Goal: Task Accomplishment & Management: Manage account settings

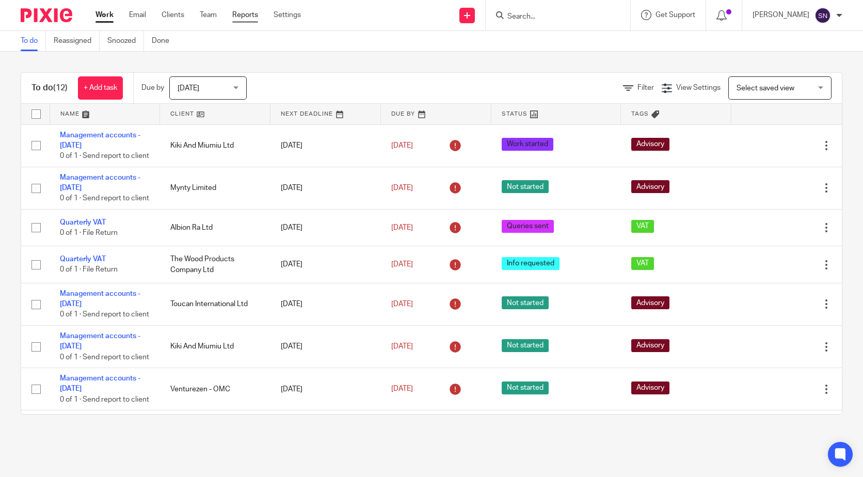
click at [243, 15] on link "Reports" at bounding box center [245, 15] width 26 height 10
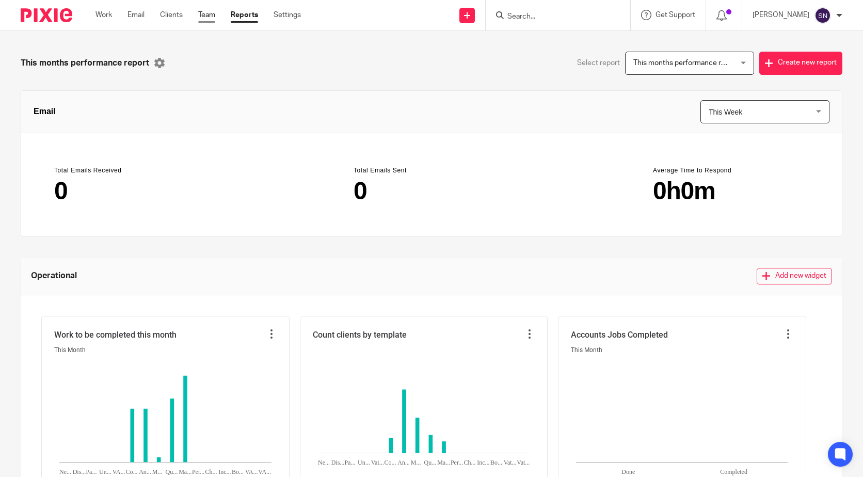
click at [211, 18] on link "Team" at bounding box center [206, 15] width 17 height 10
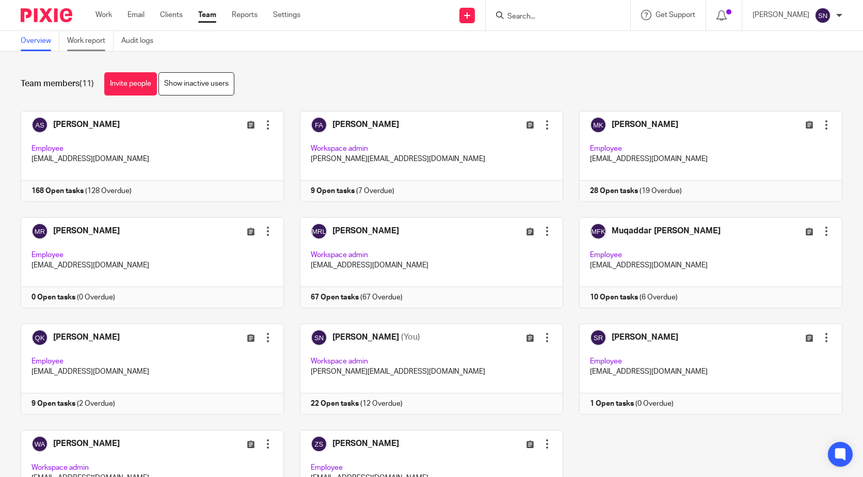
click at [101, 39] on link "Work report" at bounding box center [90, 41] width 46 height 20
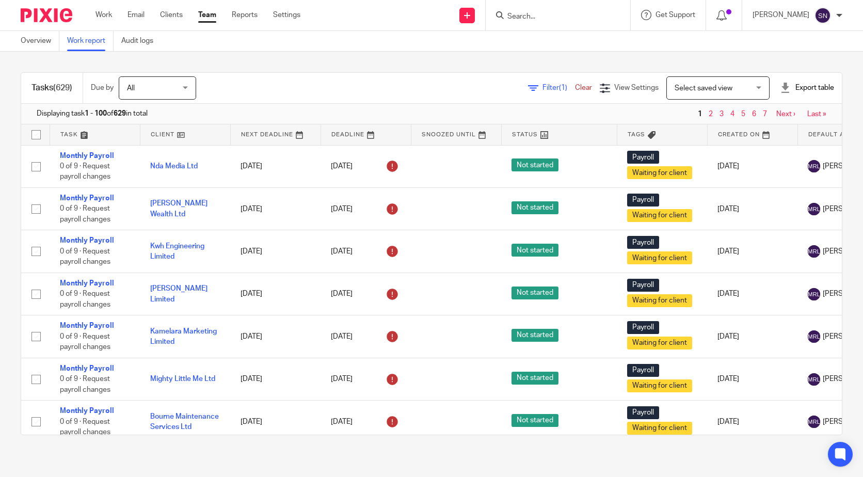
click at [528, 89] on icon at bounding box center [533, 88] width 10 height 10
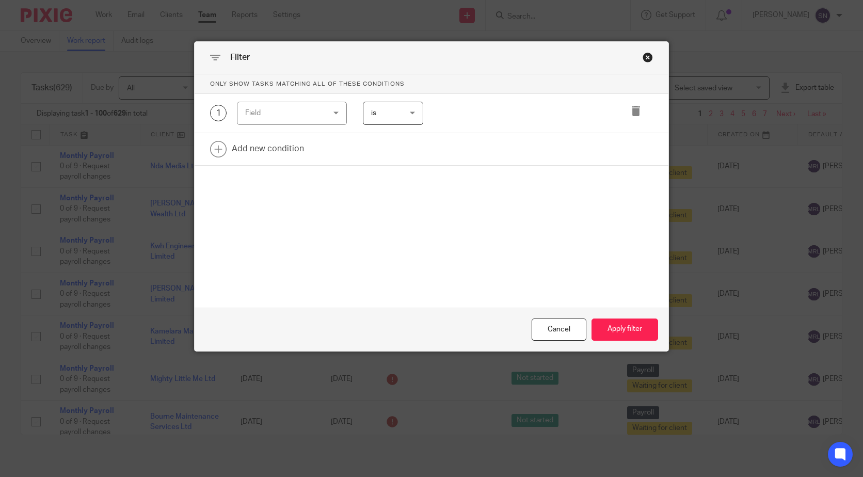
click at [295, 109] on div "Field" at bounding box center [285, 113] width 81 height 22
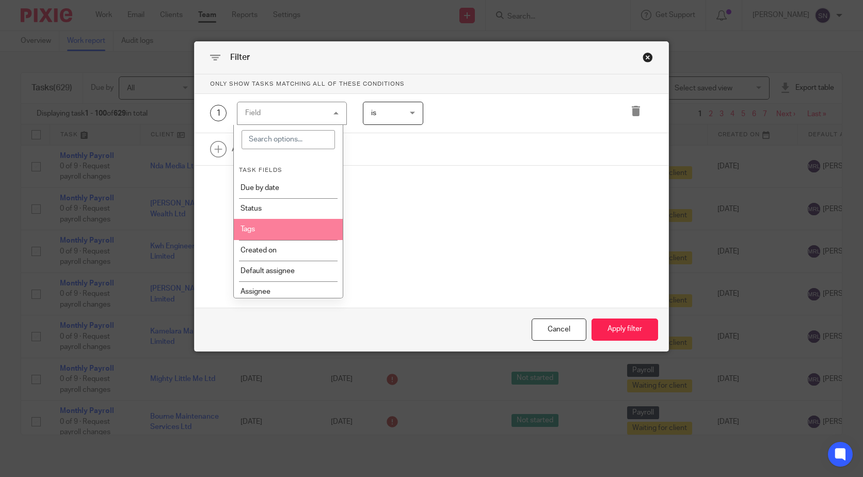
click at [277, 229] on li "Tags" at bounding box center [288, 229] width 109 height 21
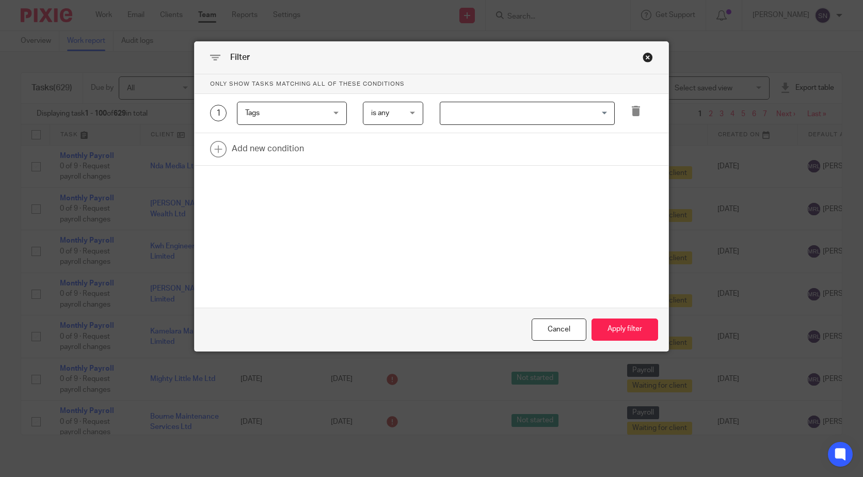
click at [549, 110] on input "Search for option" at bounding box center [524, 113] width 167 height 18
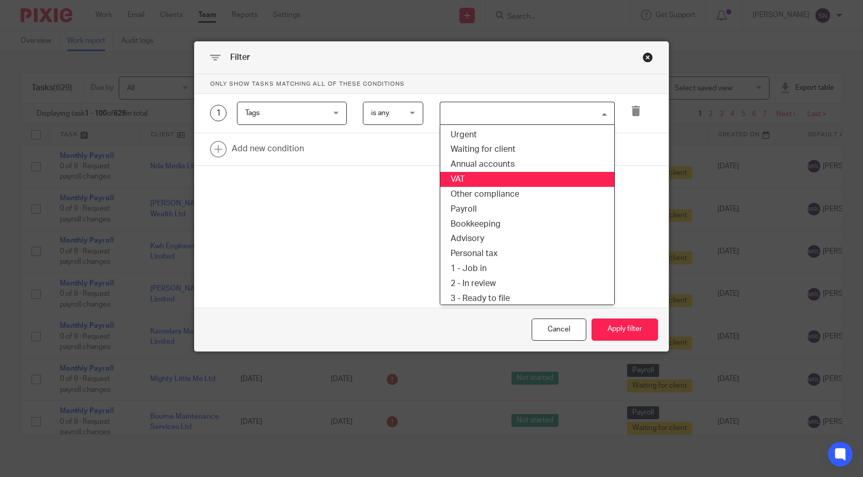
click at [494, 185] on li "VAT" at bounding box center [527, 179] width 174 height 15
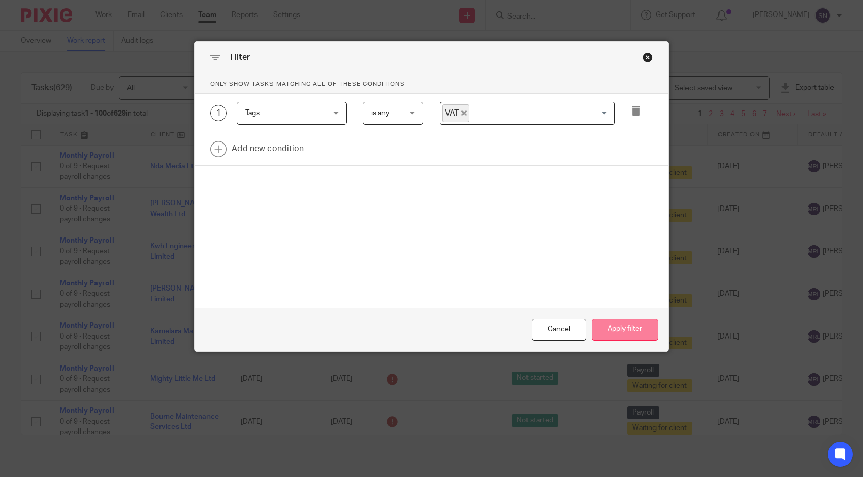
click at [617, 329] on button "Apply filter" at bounding box center [624, 329] width 67 height 22
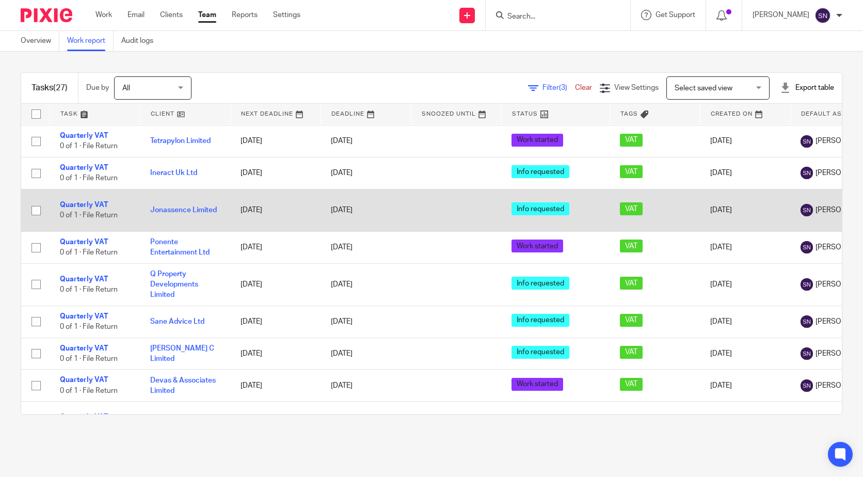
scroll to position [155, 0]
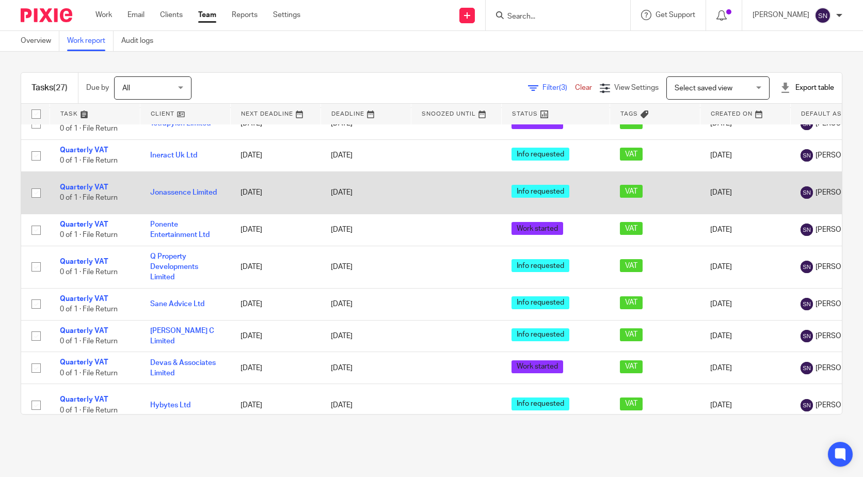
click at [40, 183] on input "checkbox" at bounding box center [36, 193] width 20 height 20
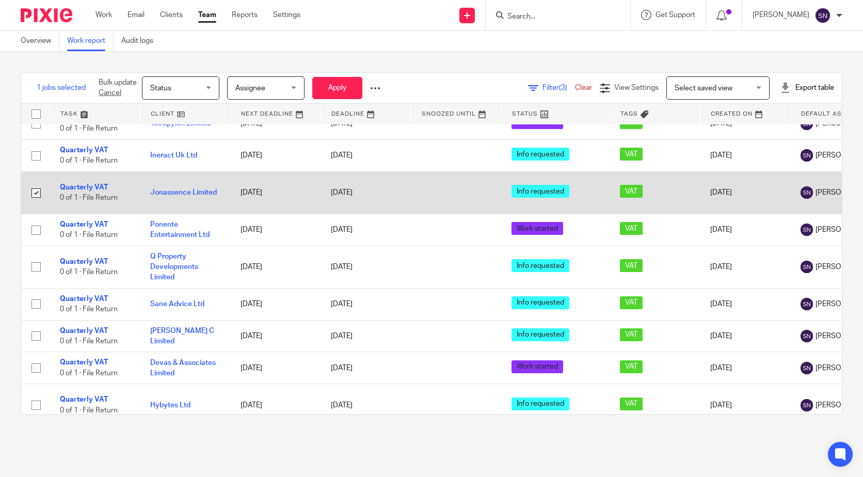
click at [31, 183] on input "checkbox" at bounding box center [36, 193] width 20 height 20
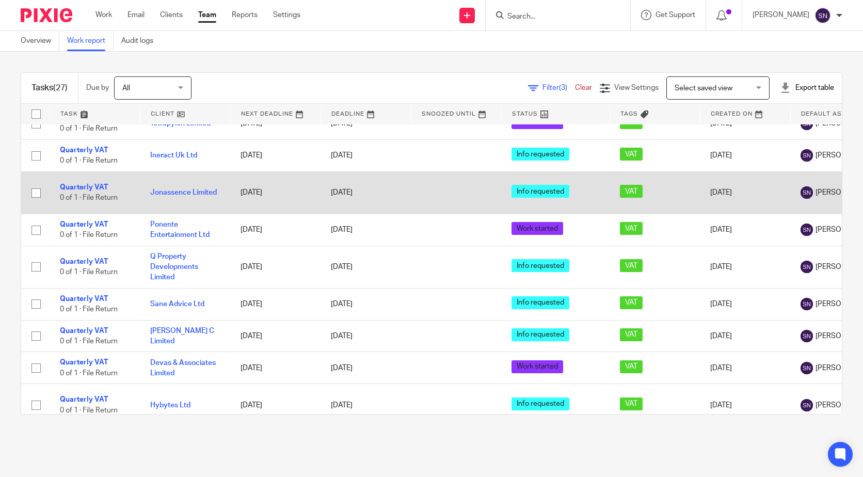
click at [31, 183] on input "checkbox" at bounding box center [36, 193] width 20 height 20
checkbox input "true"
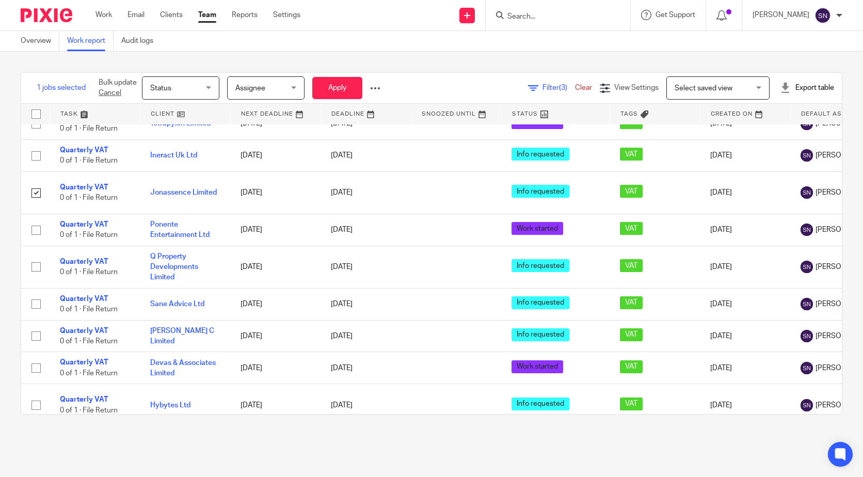
click at [192, 88] on span "Status" at bounding box center [177, 88] width 55 height 22
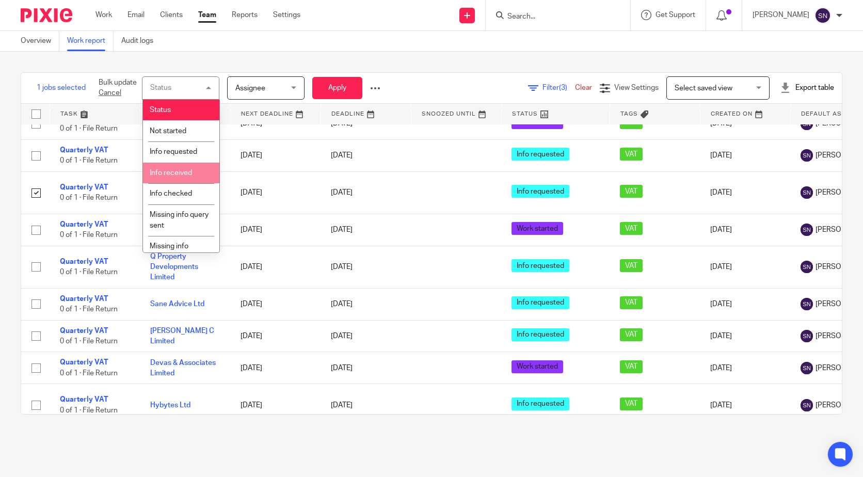
click at [167, 171] on span "Info received" at bounding box center [171, 172] width 42 height 7
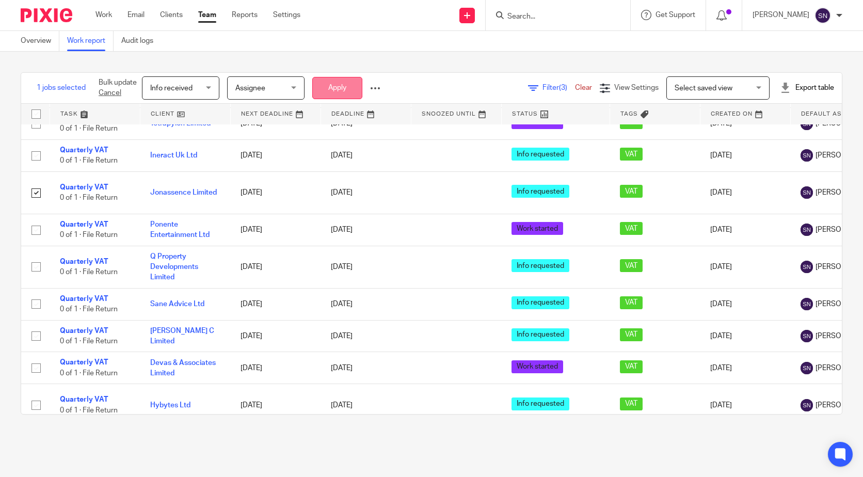
click at [355, 79] on button "Apply" at bounding box center [337, 88] width 50 height 22
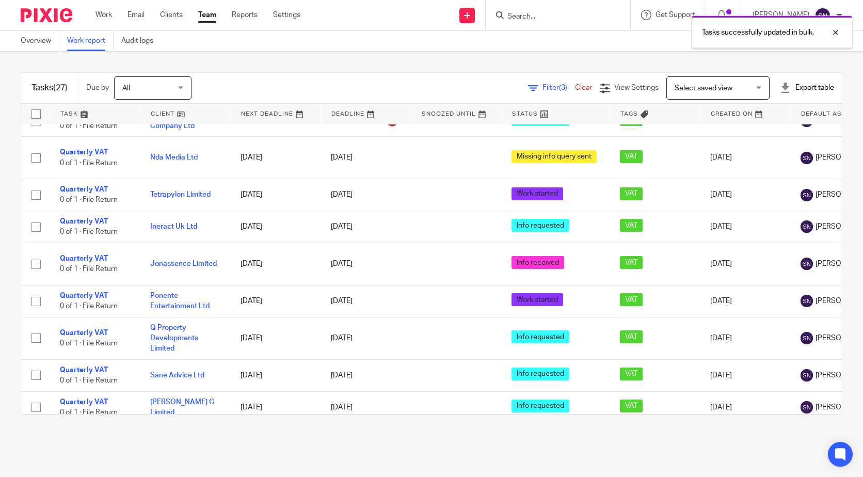
scroll to position [103, 0]
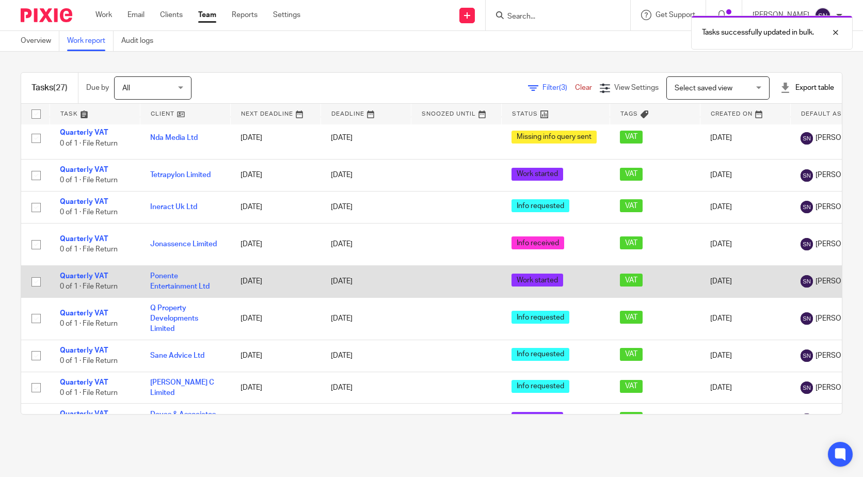
click at [34, 272] on input "checkbox" at bounding box center [36, 282] width 20 height 20
checkbox input "true"
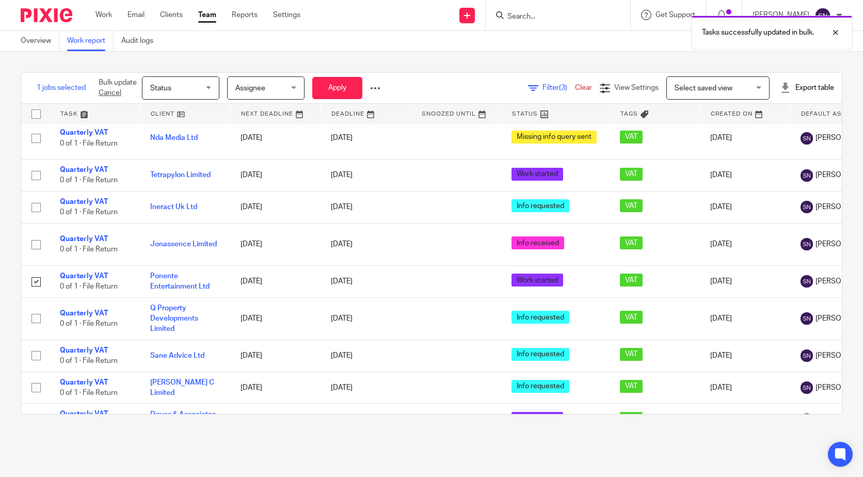
click at [276, 91] on span "Assignee" at bounding box center [262, 88] width 55 height 22
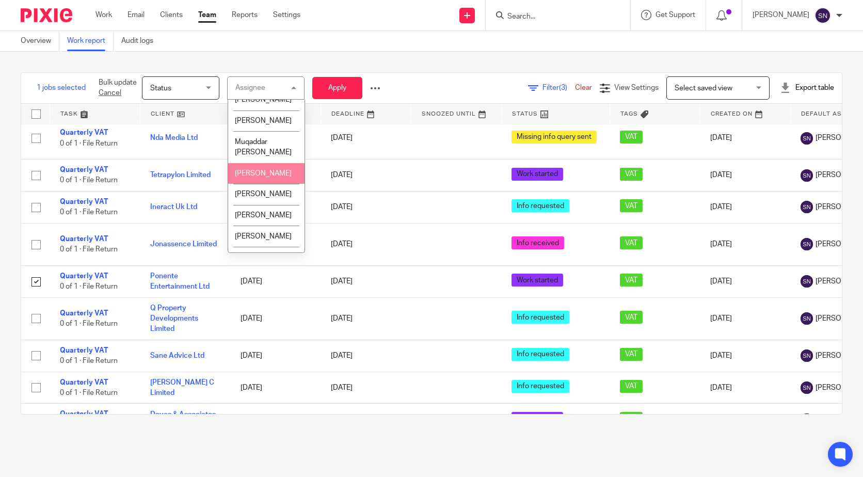
scroll to position [120, 0]
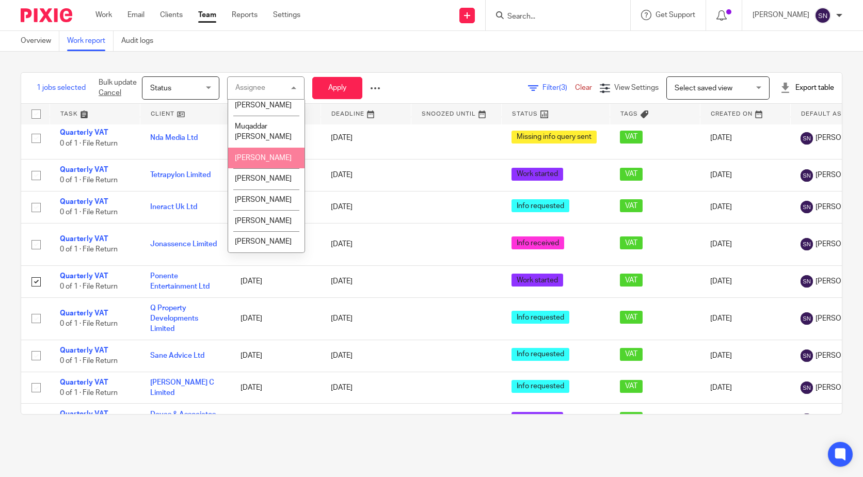
click at [166, 79] on span "Status" at bounding box center [177, 88] width 55 height 22
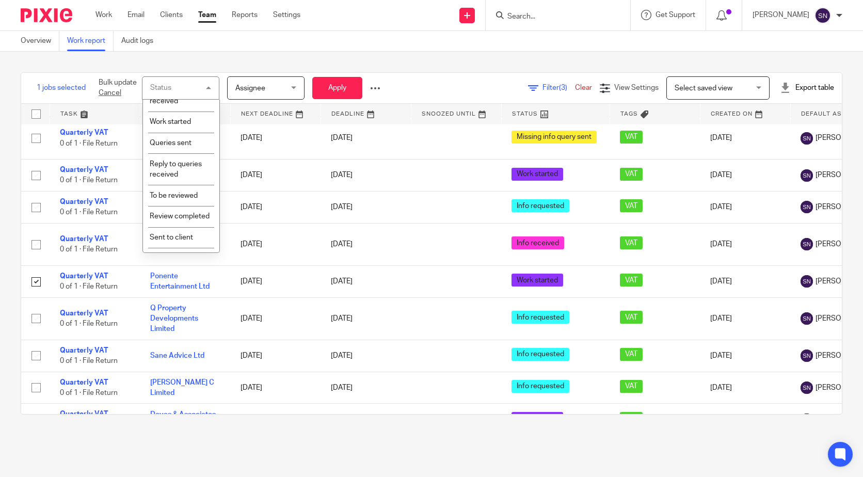
scroll to position [235, 0]
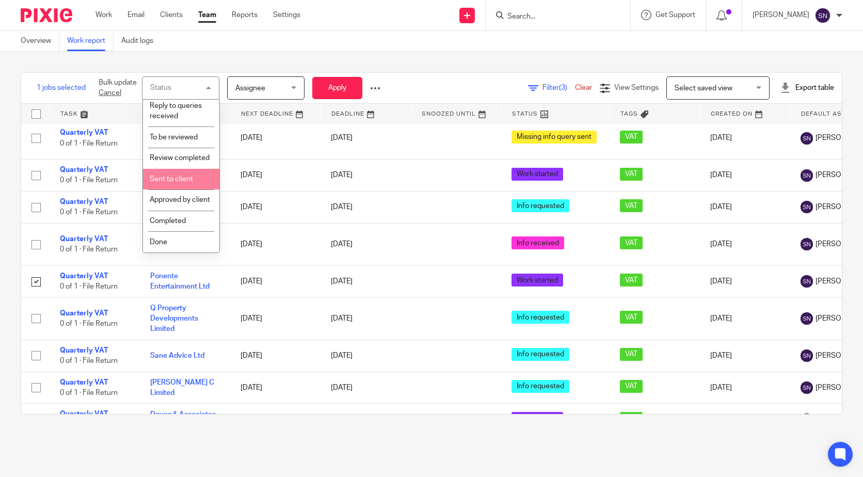
click at [165, 169] on li "Sent to client" at bounding box center [181, 179] width 76 height 21
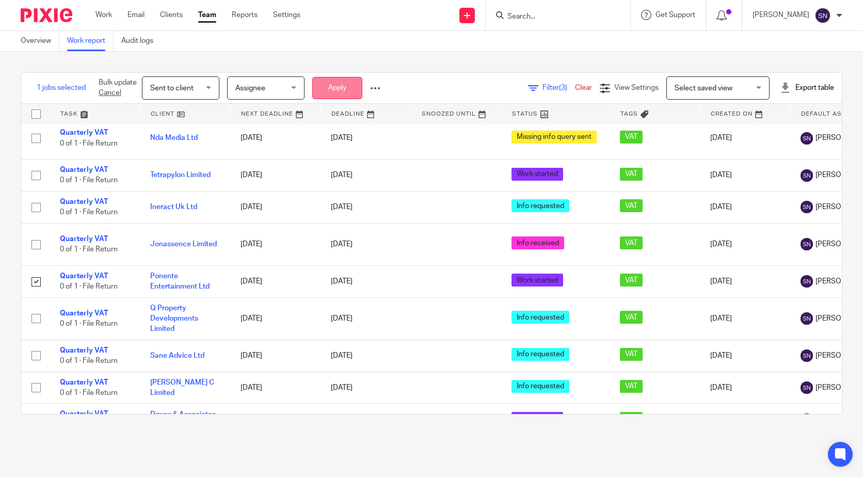
click at [352, 86] on button "Apply" at bounding box center [337, 88] width 50 height 22
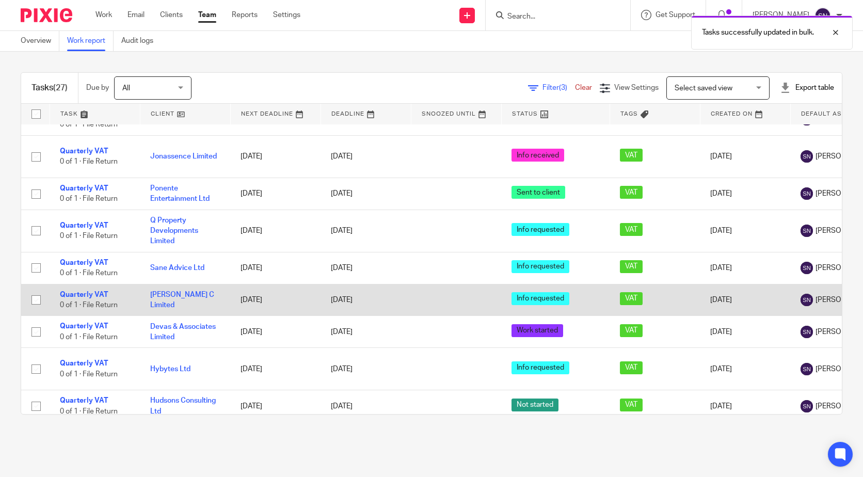
scroll to position [206, 0]
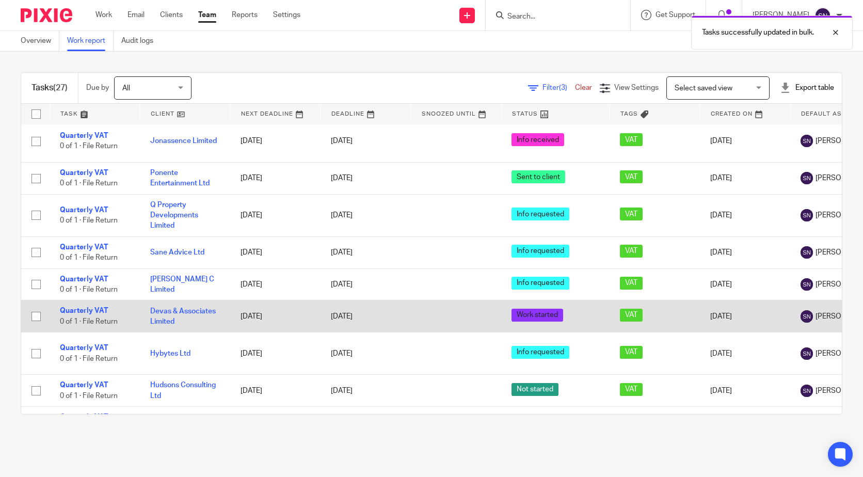
click at [39, 307] on input "checkbox" at bounding box center [36, 317] width 20 height 20
checkbox input "true"
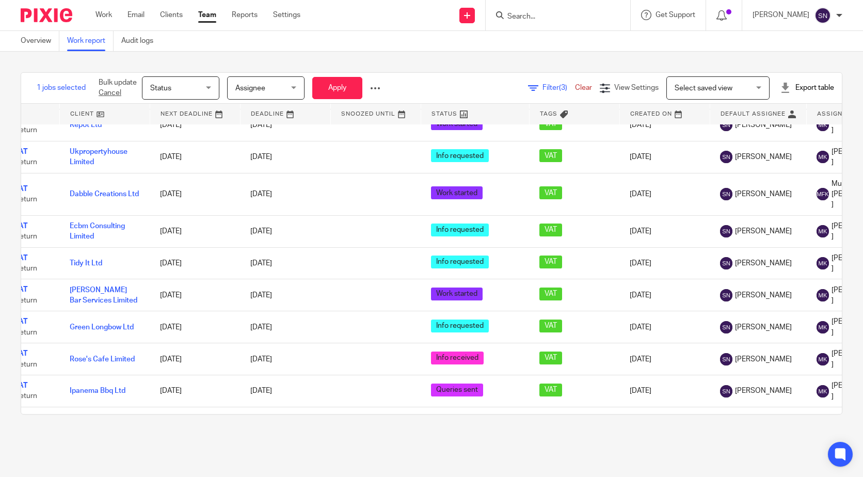
scroll to position [568, 0]
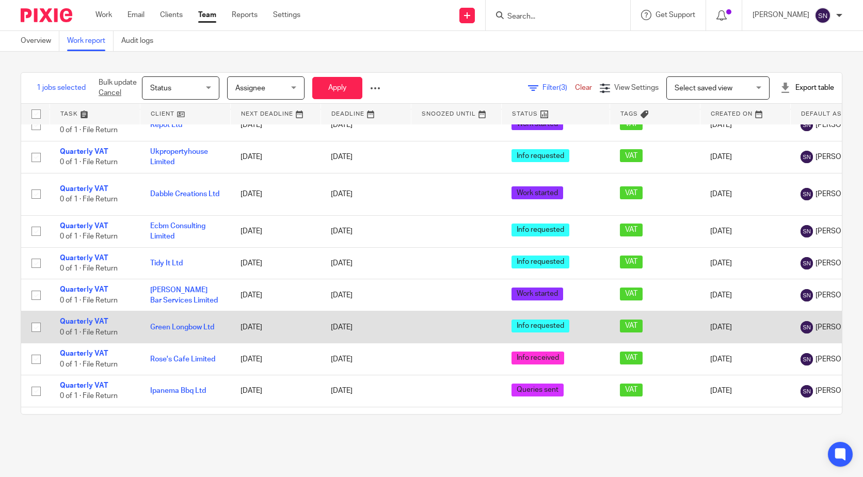
click at [38, 317] on input "checkbox" at bounding box center [36, 327] width 20 height 20
checkbox input "true"
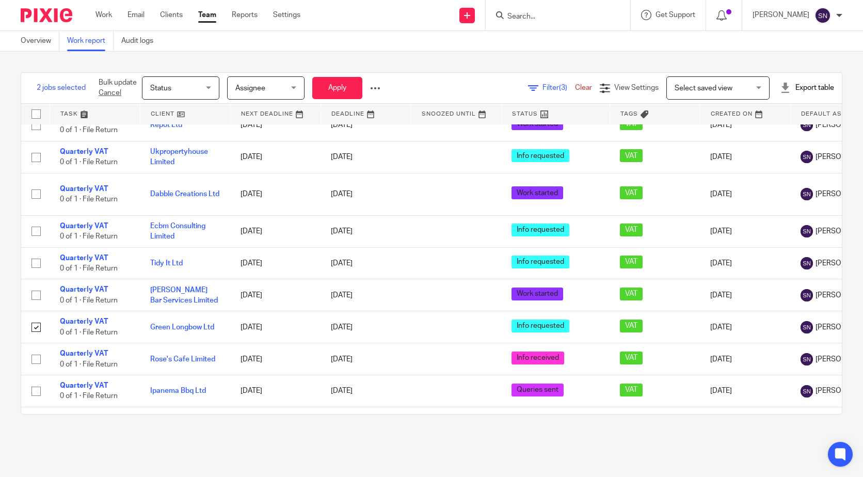
click at [252, 88] on span "Assignee" at bounding box center [250, 88] width 30 height 7
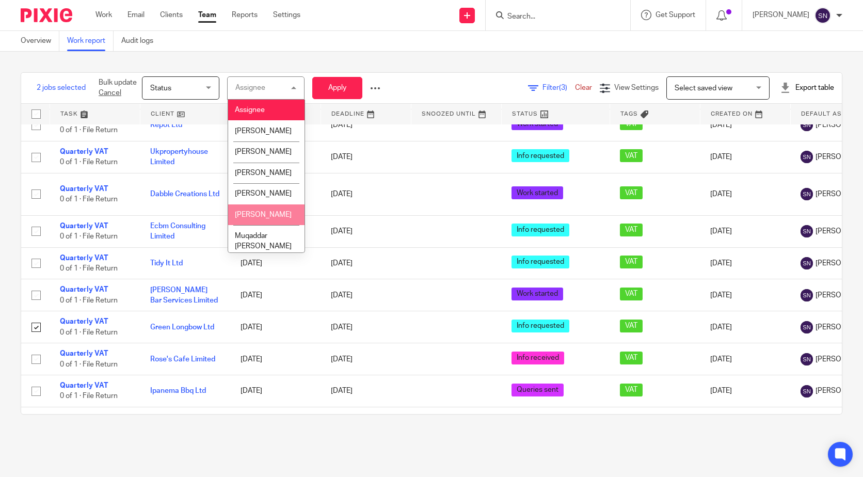
scroll to position [120, 0]
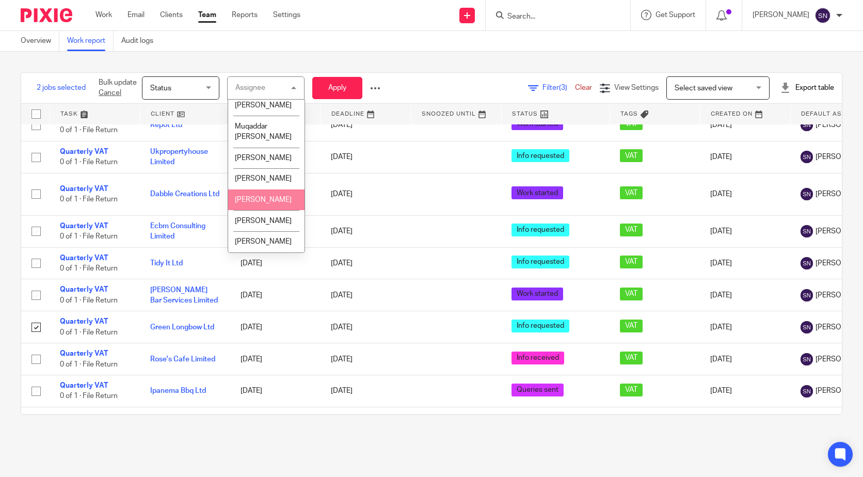
click at [264, 195] on li "[PERSON_NAME]" at bounding box center [266, 199] width 76 height 21
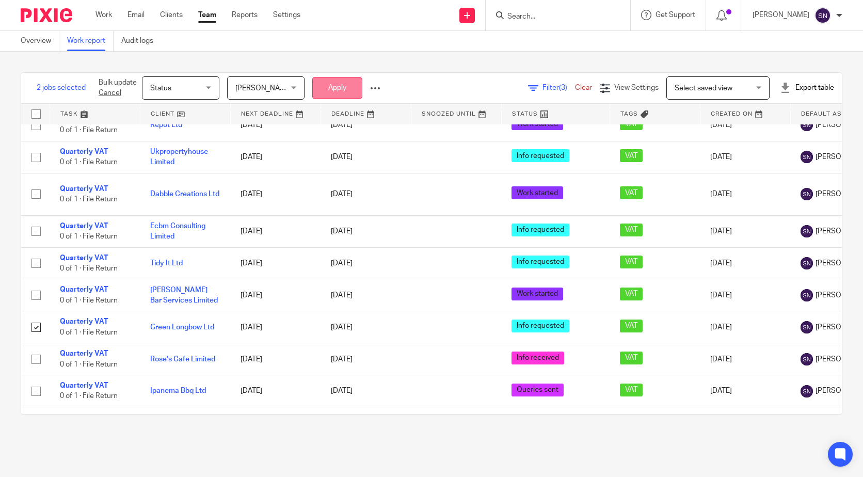
click at [344, 86] on button "Apply" at bounding box center [337, 88] width 50 height 22
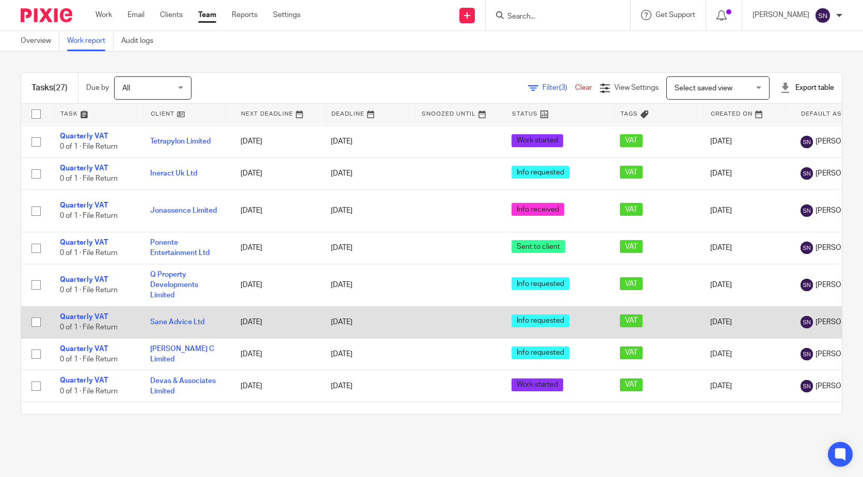
scroll to position [155, 0]
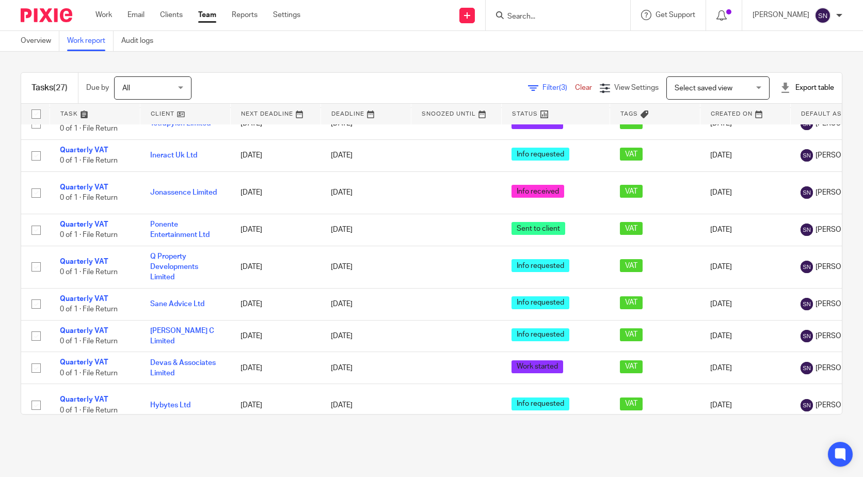
click at [359, 414] on div "Tasks (27) Due by All All [DATE] [DATE] This week Next week This month Next mon…" at bounding box center [432, 243] width 822 height 342
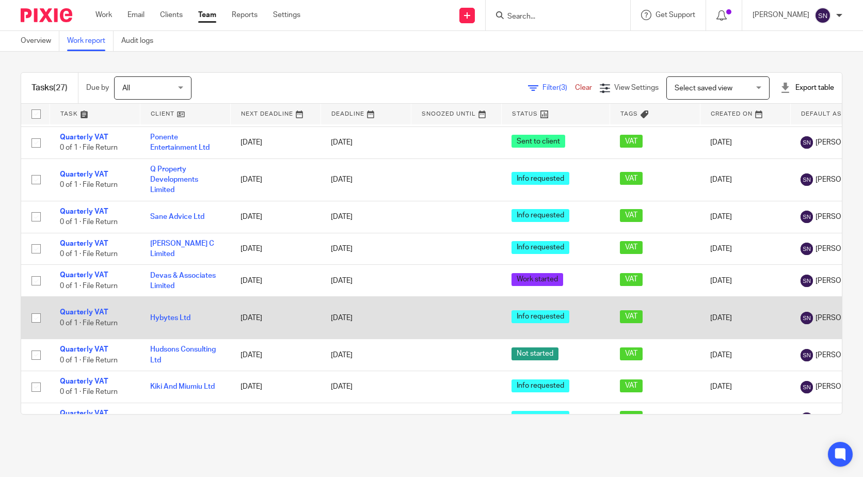
scroll to position [258, 0]
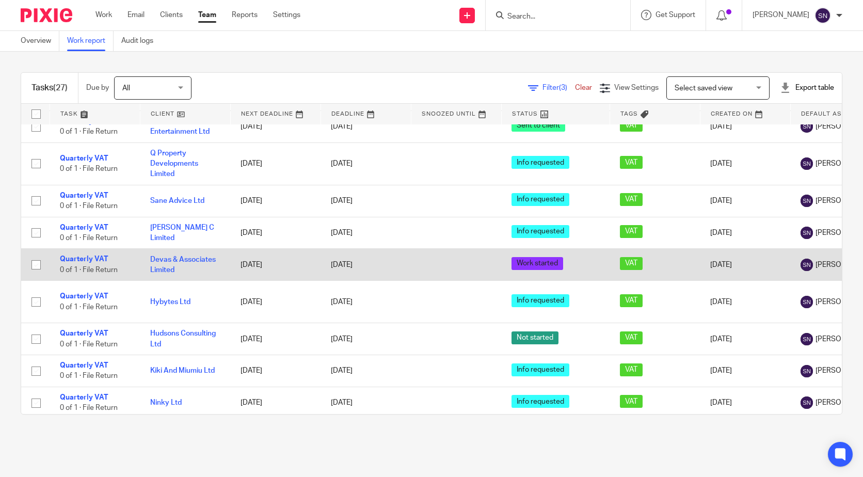
click at [30, 255] on input "checkbox" at bounding box center [36, 265] width 20 height 20
checkbox input "true"
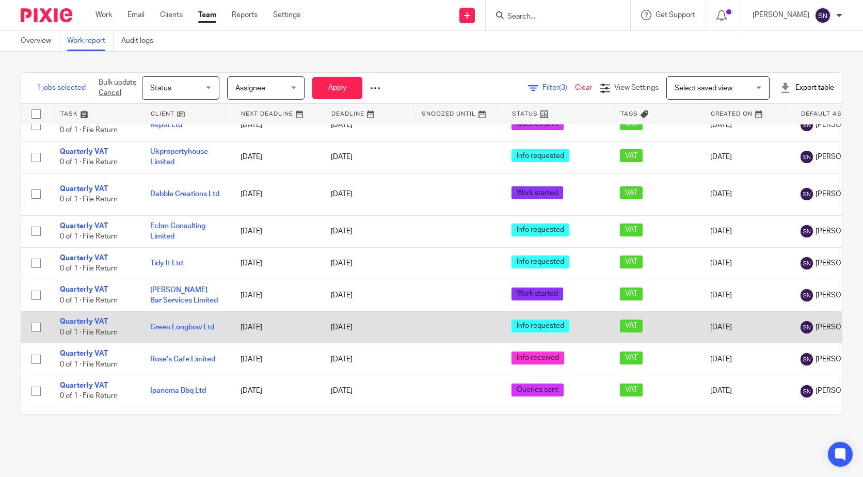
scroll to position [591, 0]
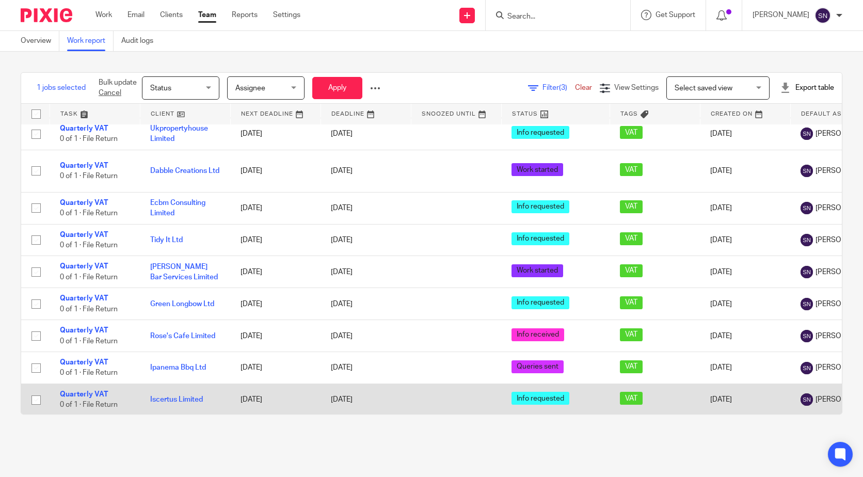
click at [40, 390] on input "checkbox" at bounding box center [36, 400] width 20 height 20
checkbox input "true"
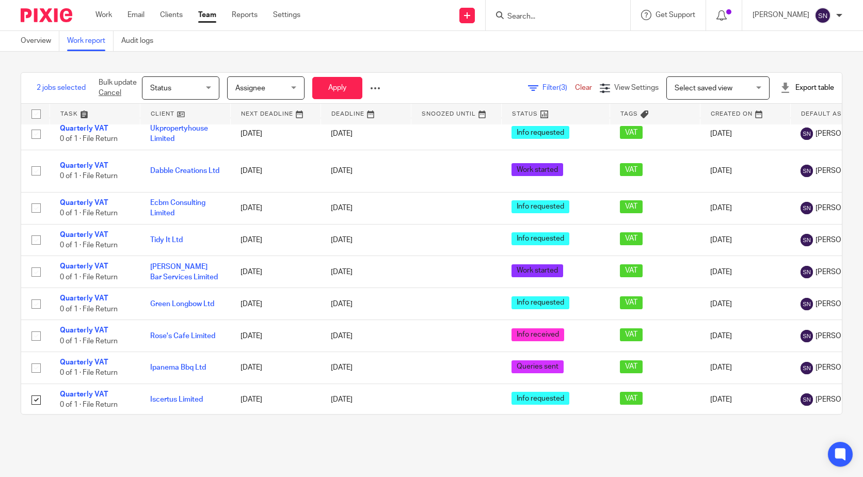
click at [186, 82] on span "Status" at bounding box center [177, 88] width 55 height 22
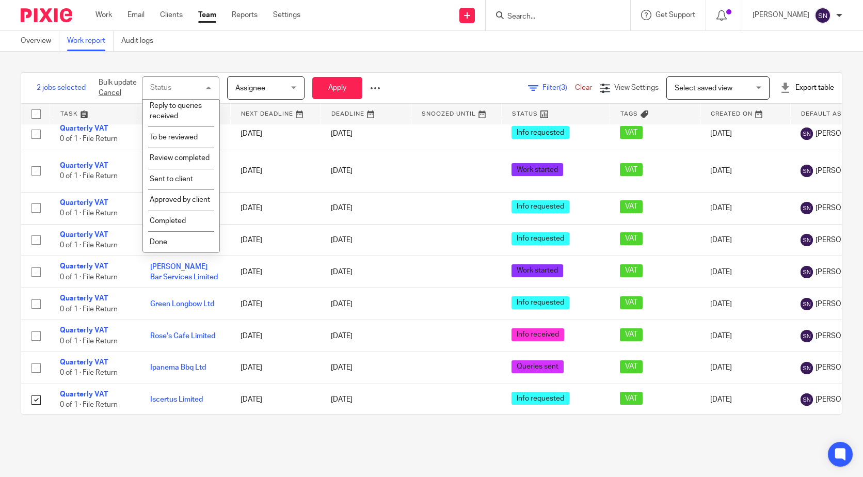
scroll to position [235, 0]
click at [178, 169] on li "Sent to client" at bounding box center [181, 179] width 76 height 21
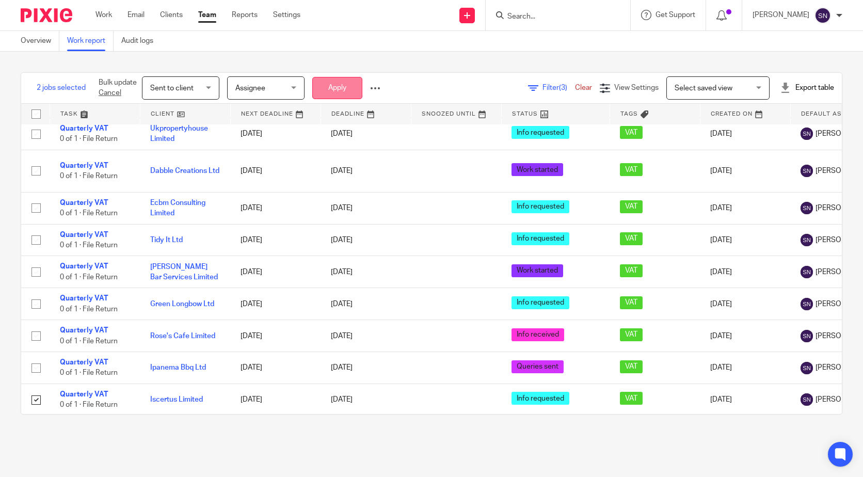
click at [328, 91] on button "Apply" at bounding box center [337, 88] width 50 height 22
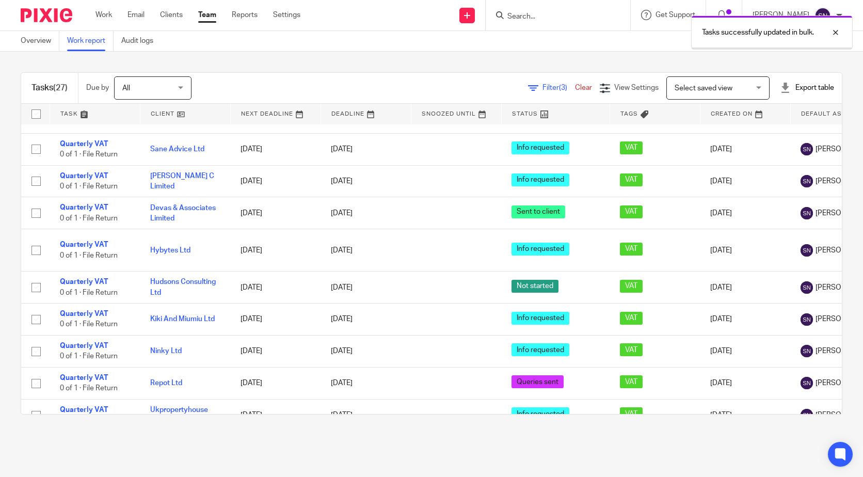
scroll to position [591, 0]
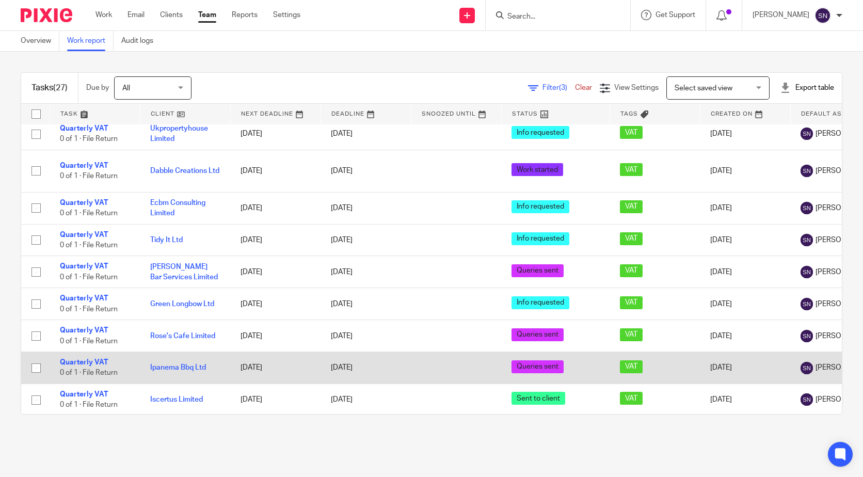
click at [40, 358] on input "checkbox" at bounding box center [36, 368] width 20 height 20
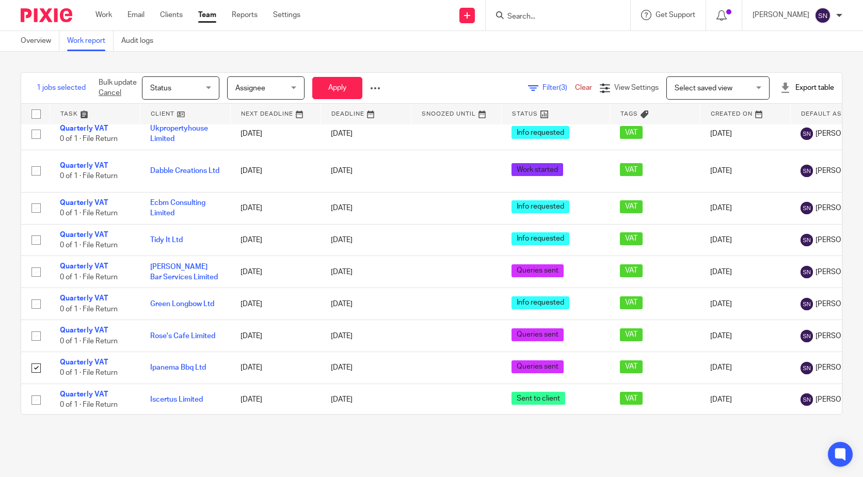
click at [196, 90] on span "Status" at bounding box center [177, 88] width 55 height 22
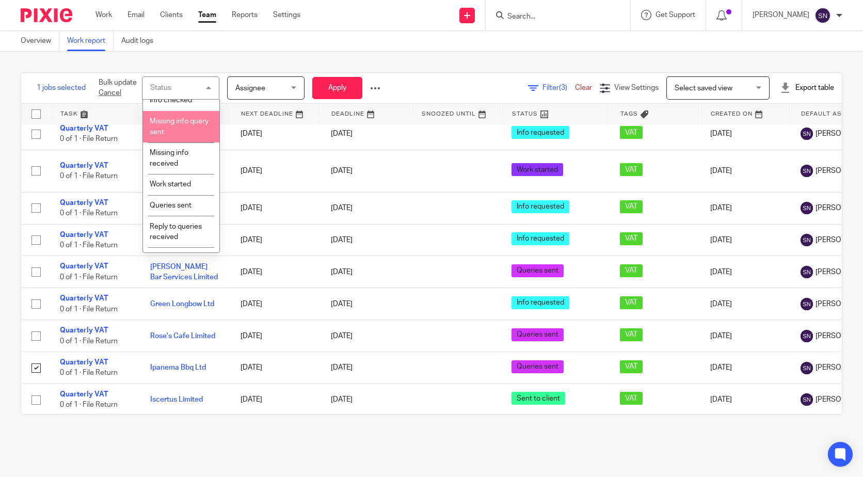
scroll to position [235, 0]
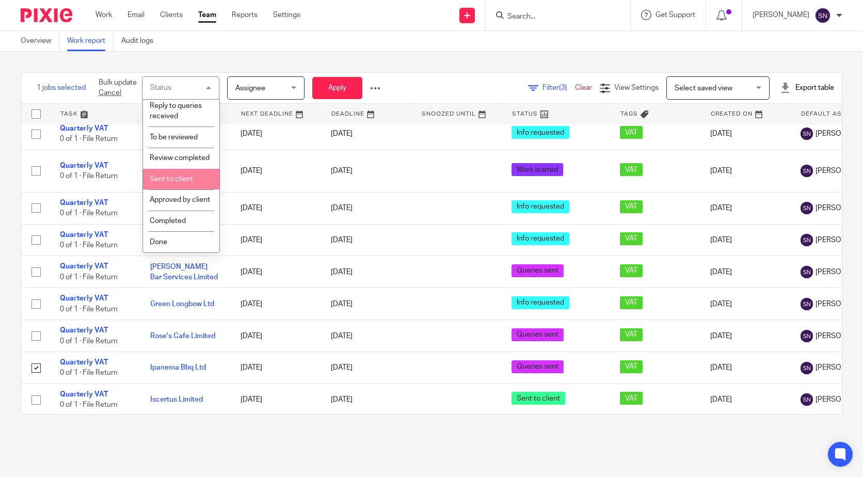
click at [188, 169] on li "Sent to client" at bounding box center [181, 179] width 76 height 21
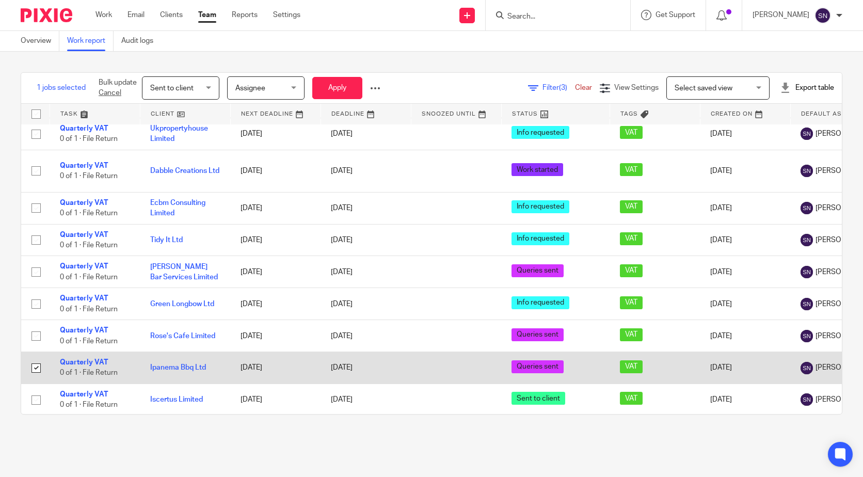
click at [40, 358] on input "checkbox" at bounding box center [36, 368] width 20 height 20
checkbox input "false"
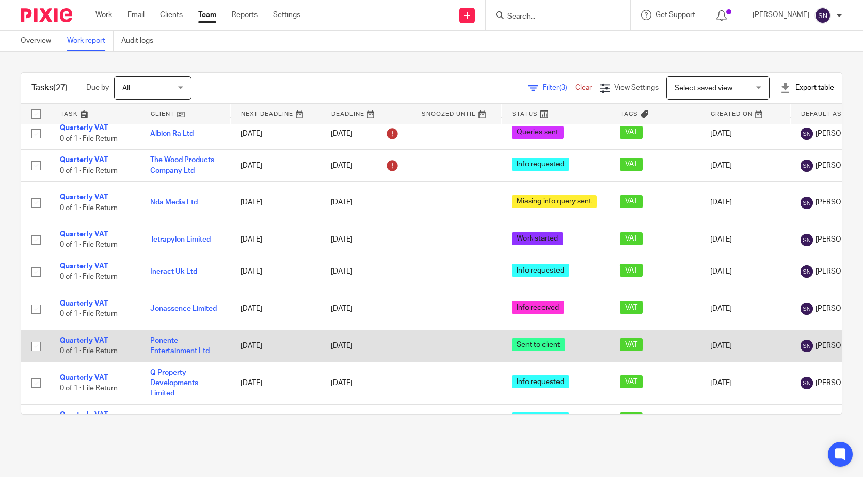
scroll to position [23, 0]
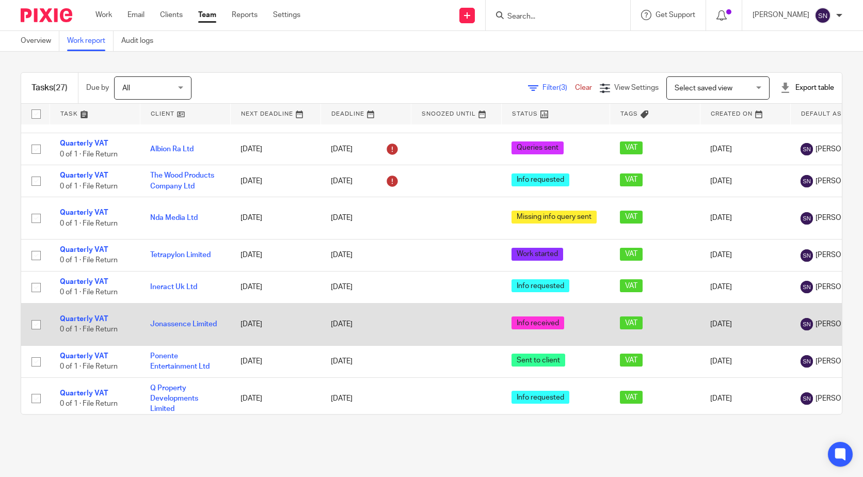
click at [31, 315] on input "checkbox" at bounding box center [36, 325] width 20 height 20
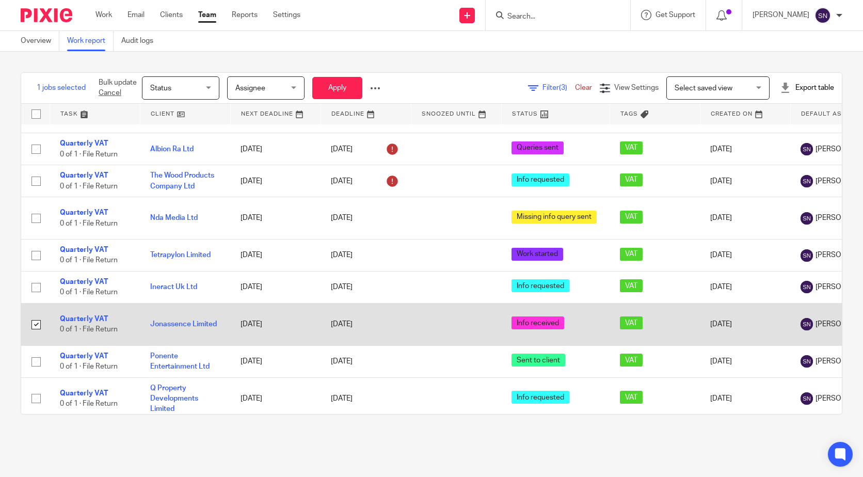
click at [39, 315] on input "checkbox" at bounding box center [36, 325] width 20 height 20
checkbox input "false"
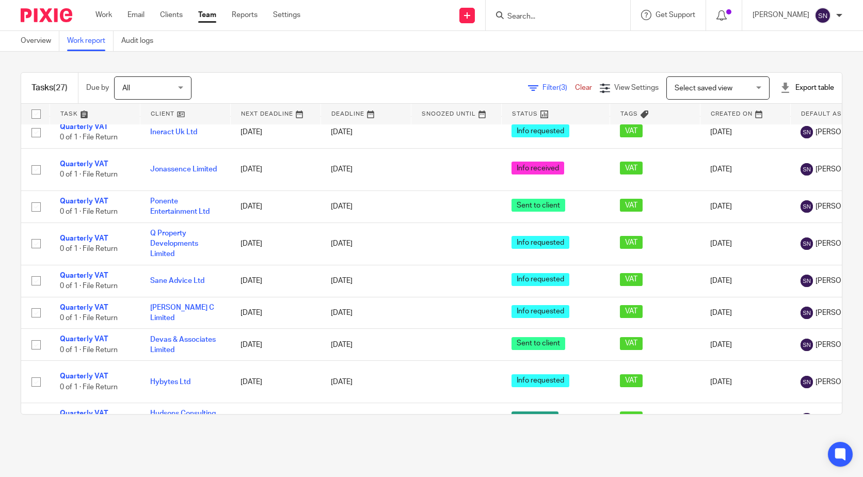
scroll to position [0, 0]
